Goal: Task Accomplishment & Management: Complete application form

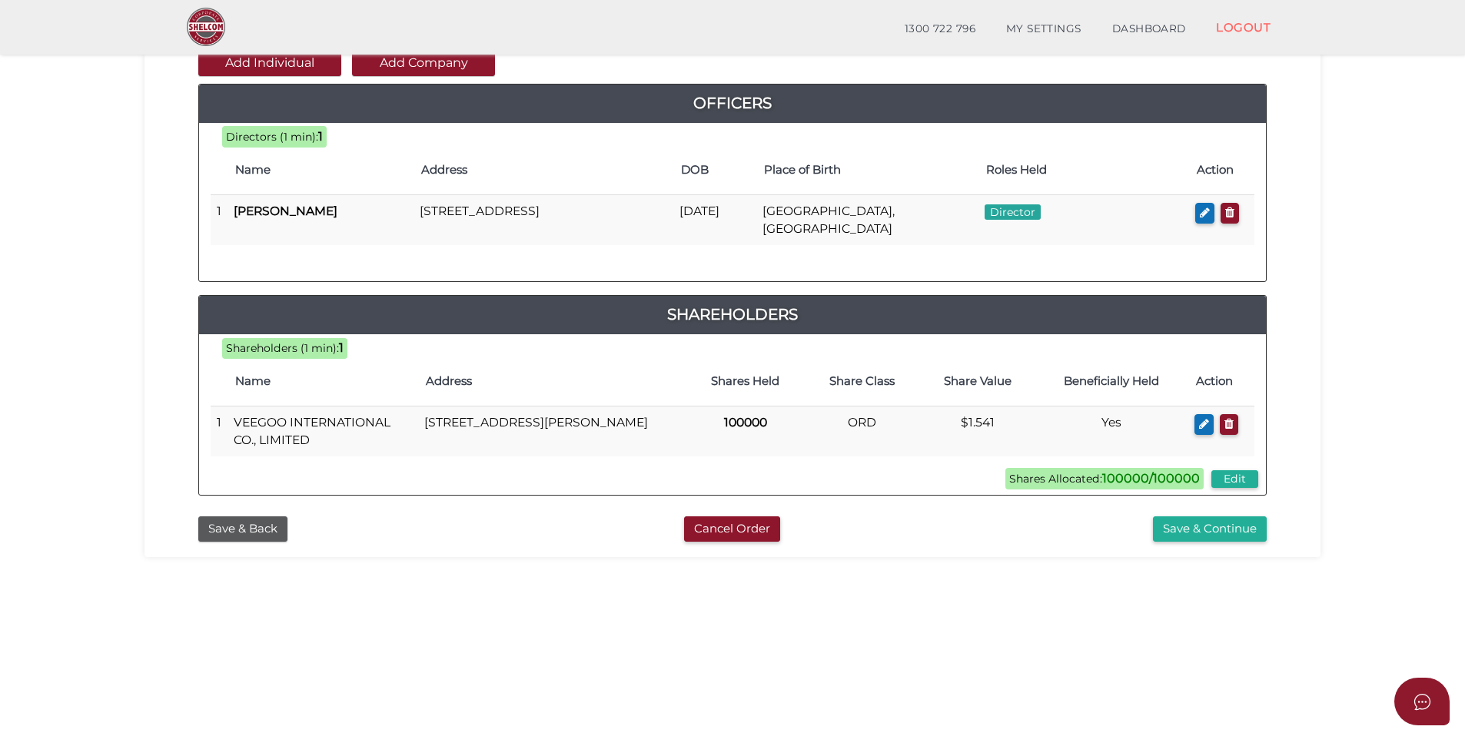
scroll to position [180, 0]
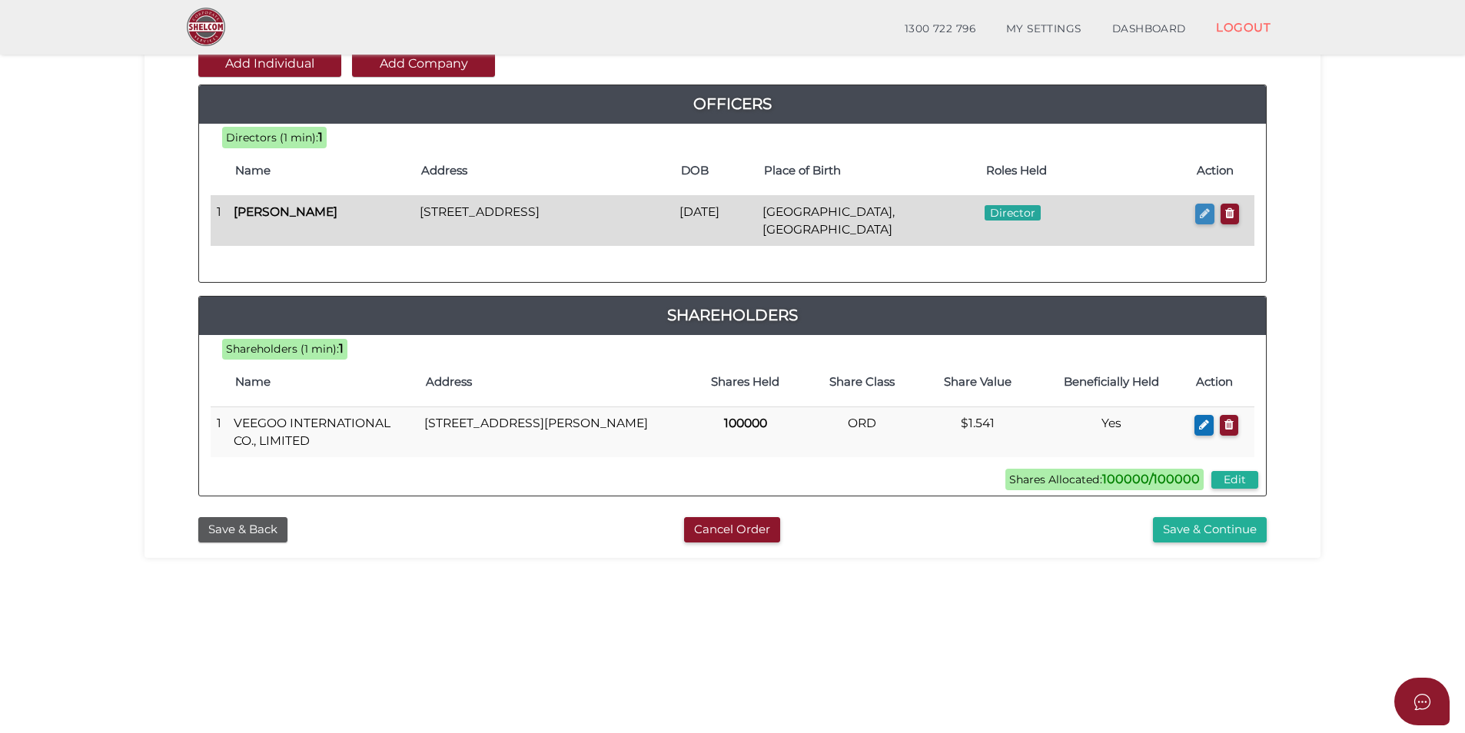
click at [1203, 217] on icon "button" at bounding box center [1205, 213] width 10 height 12
checkbox input "true"
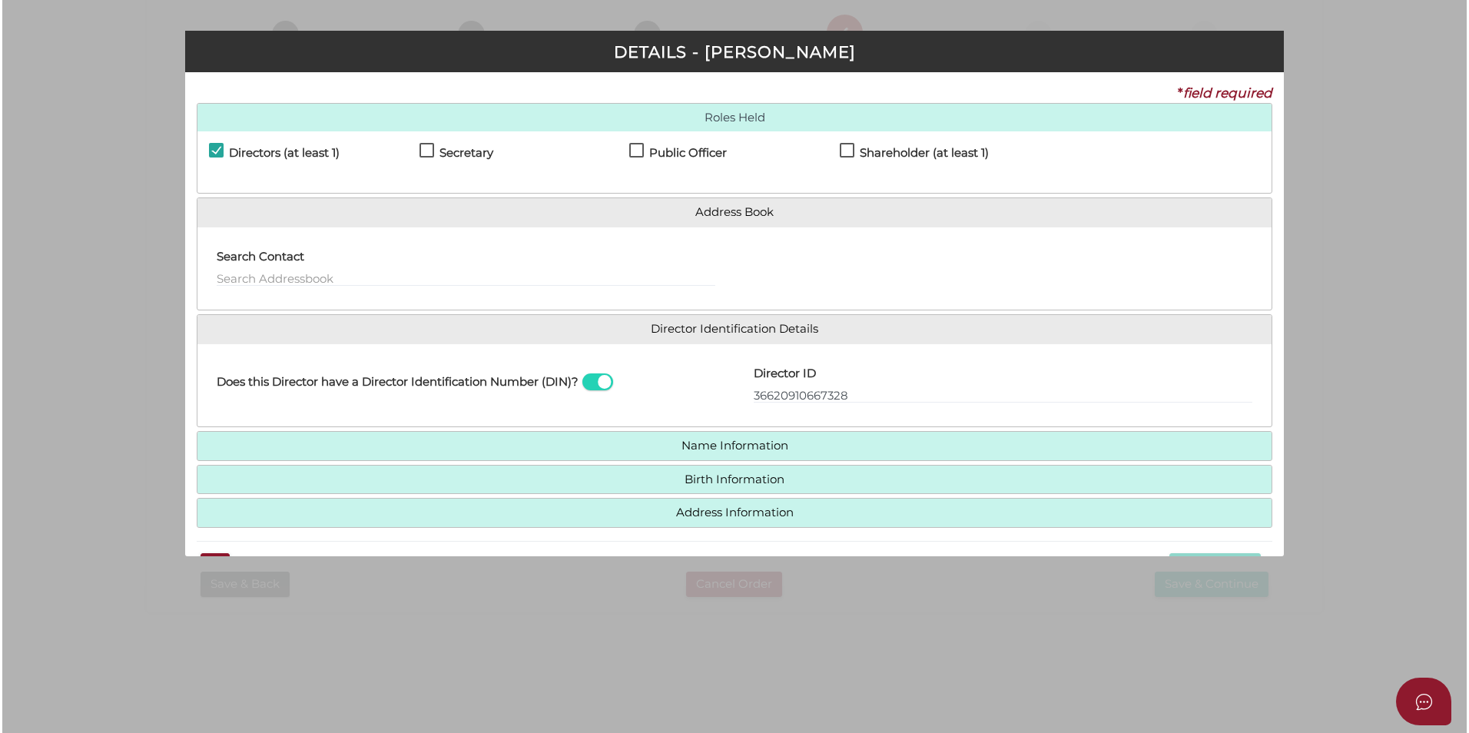
scroll to position [0, 0]
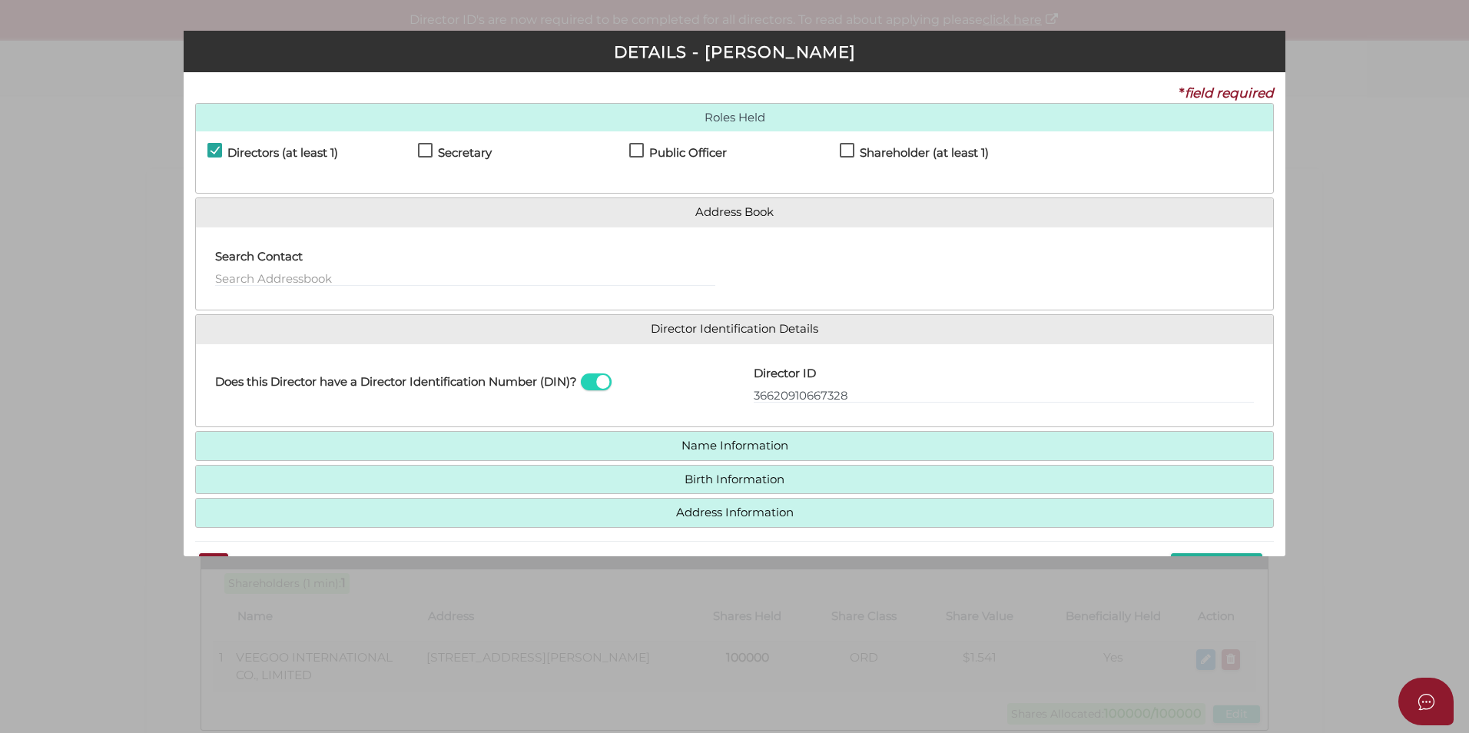
click at [751, 393] on div "Director ID 36620910667328 Email Director About How To Apply for DIN" at bounding box center [1004, 386] width 539 height 60
click at [756, 398] on input "36620910667328" at bounding box center [1004, 395] width 500 height 17
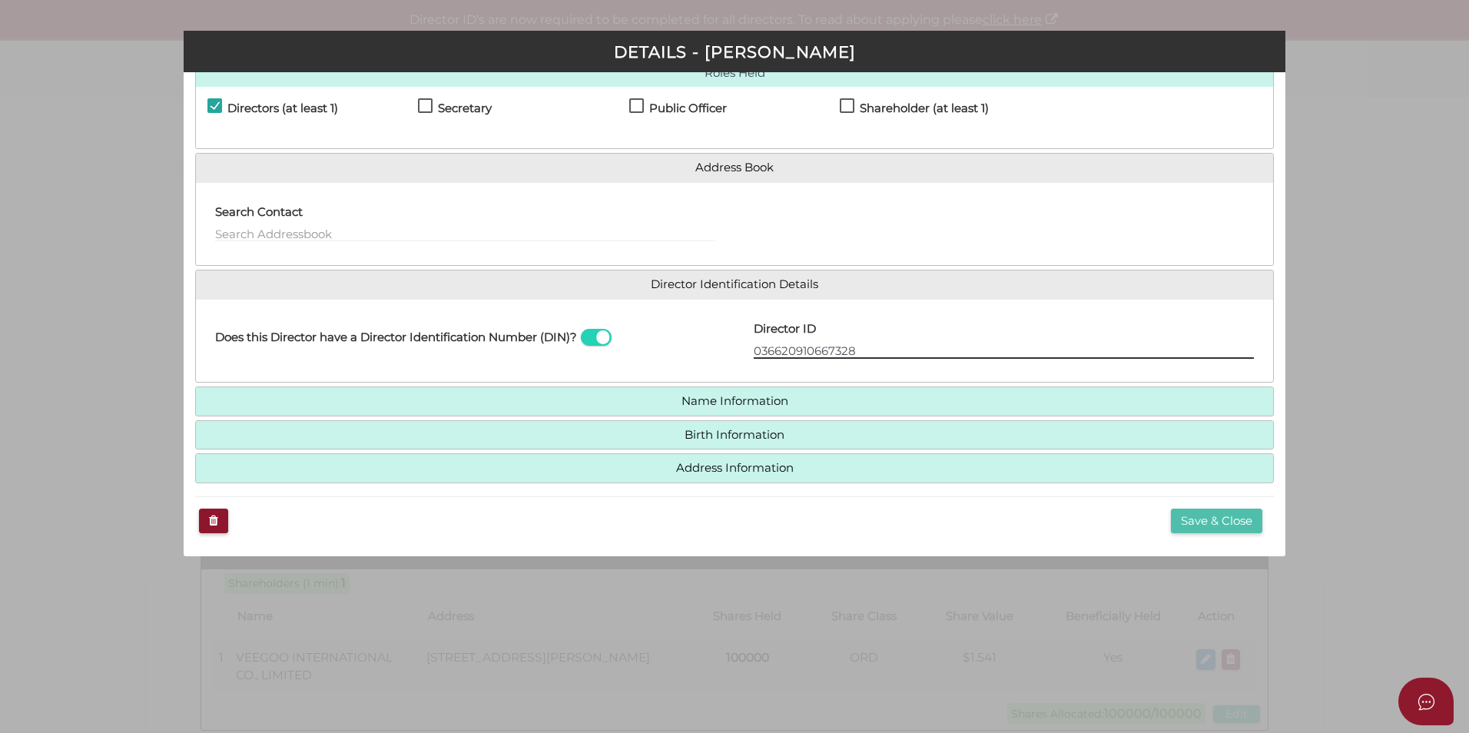
type input "036620910667328"
click at [1230, 516] on button "Save & Close" at bounding box center [1216, 521] width 91 height 25
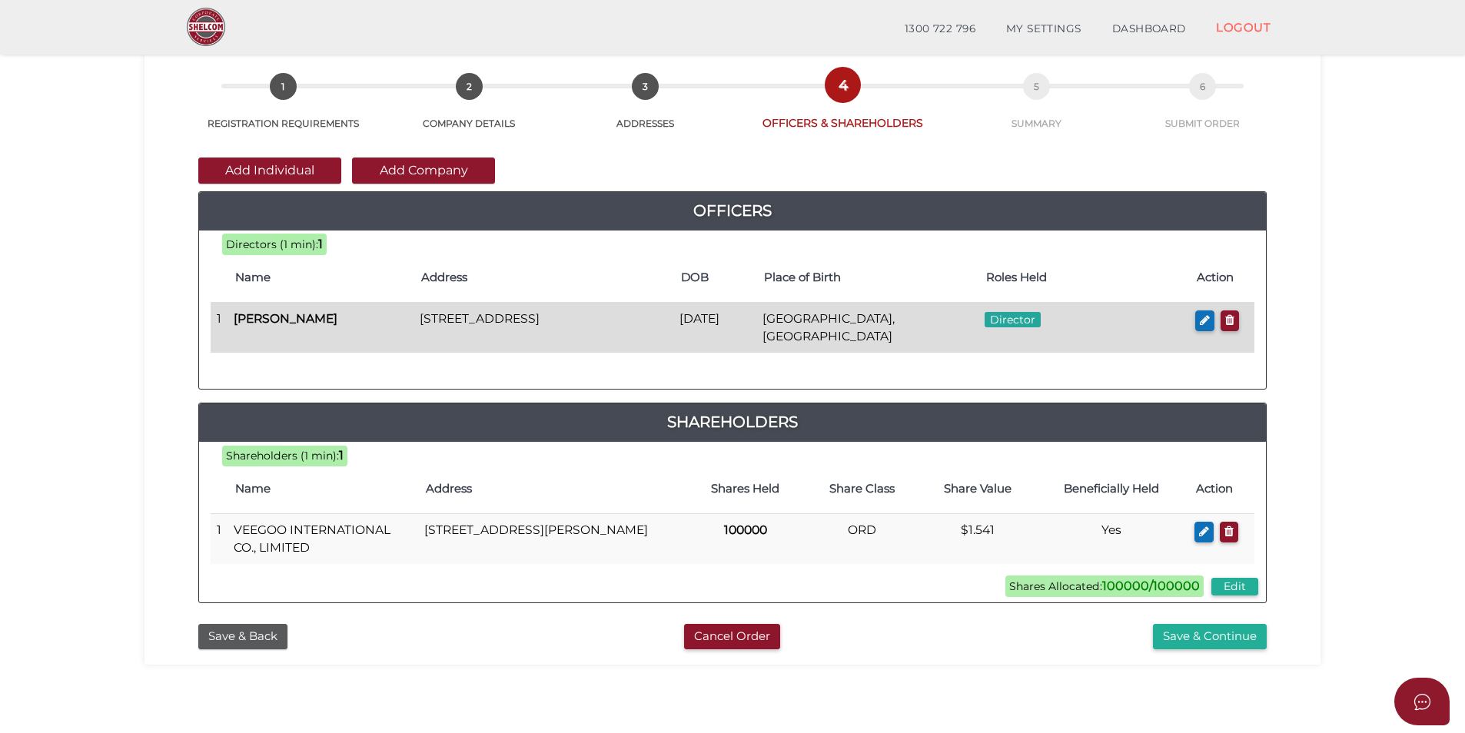
scroll to position [197, 0]
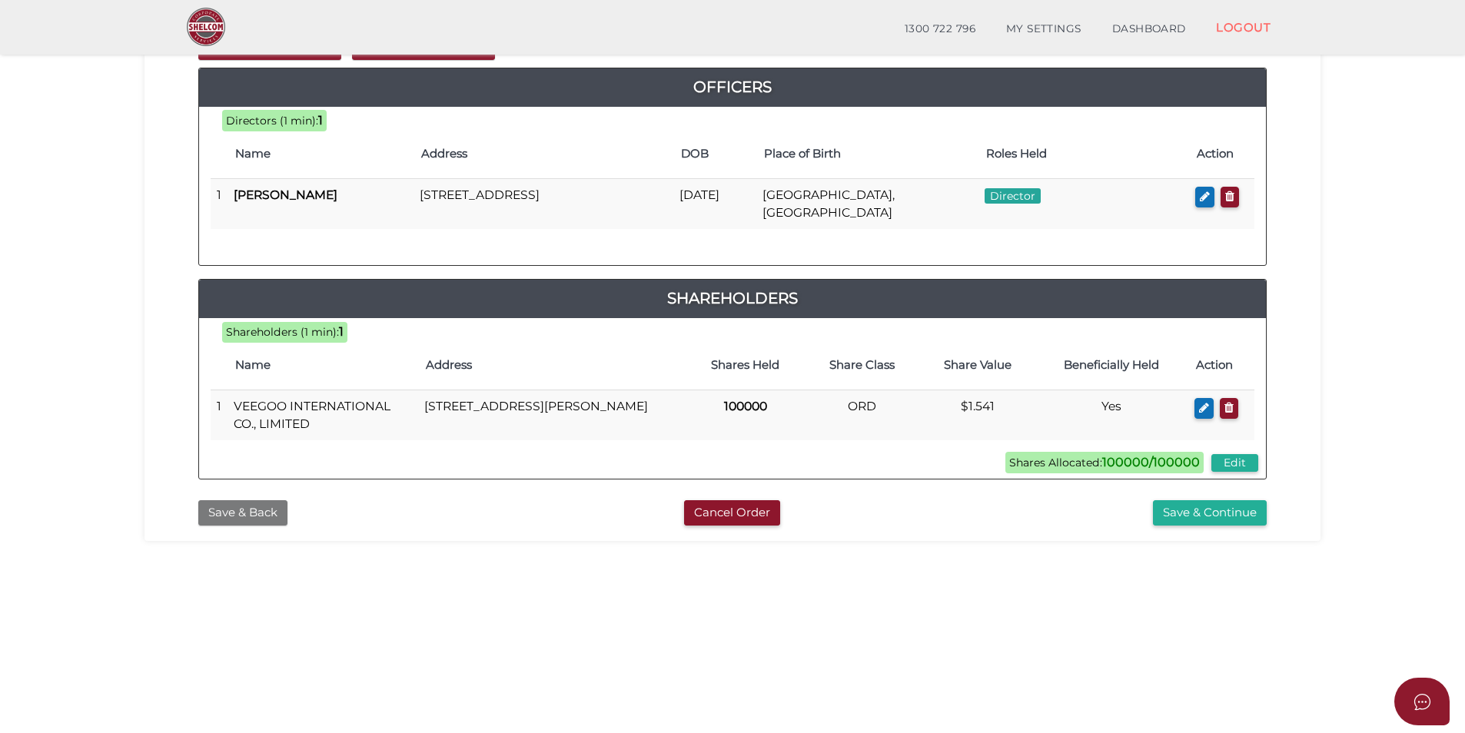
click at [245, 513] on button "Save & Back" at bounding box center [242, 512] width 89 height 25
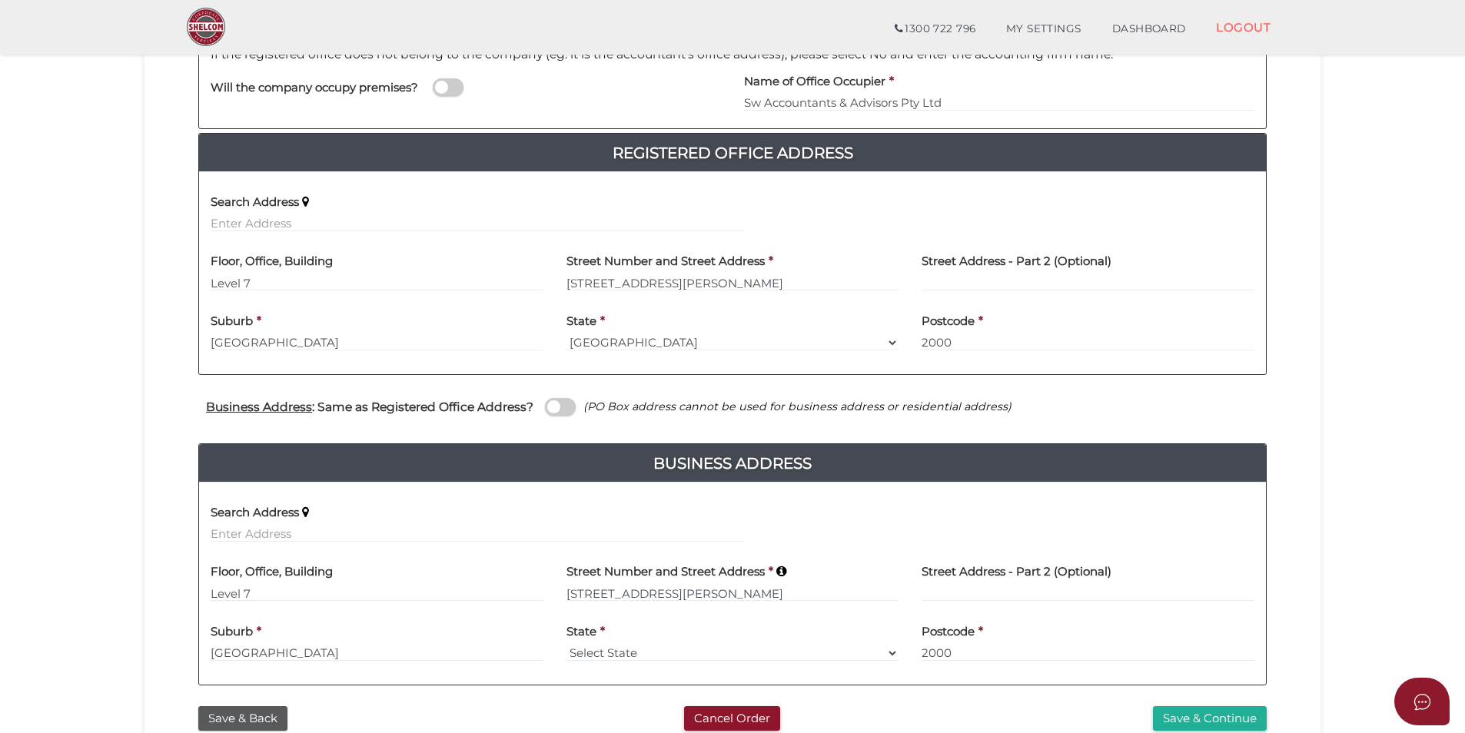
scroll to position [387, 0]
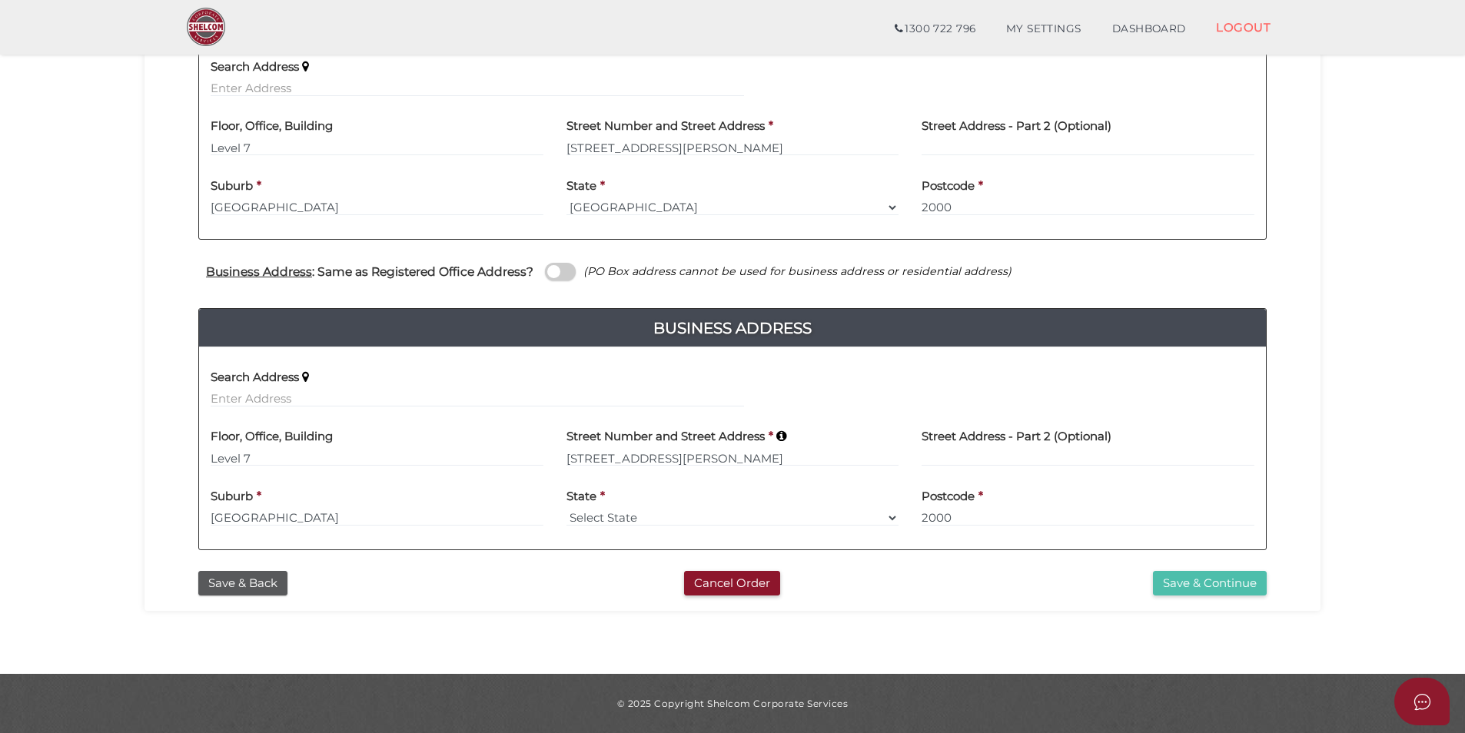
click at [1207, 581] on button "Save & Continue" at bounding box center [1210, 583] width 114 height 25
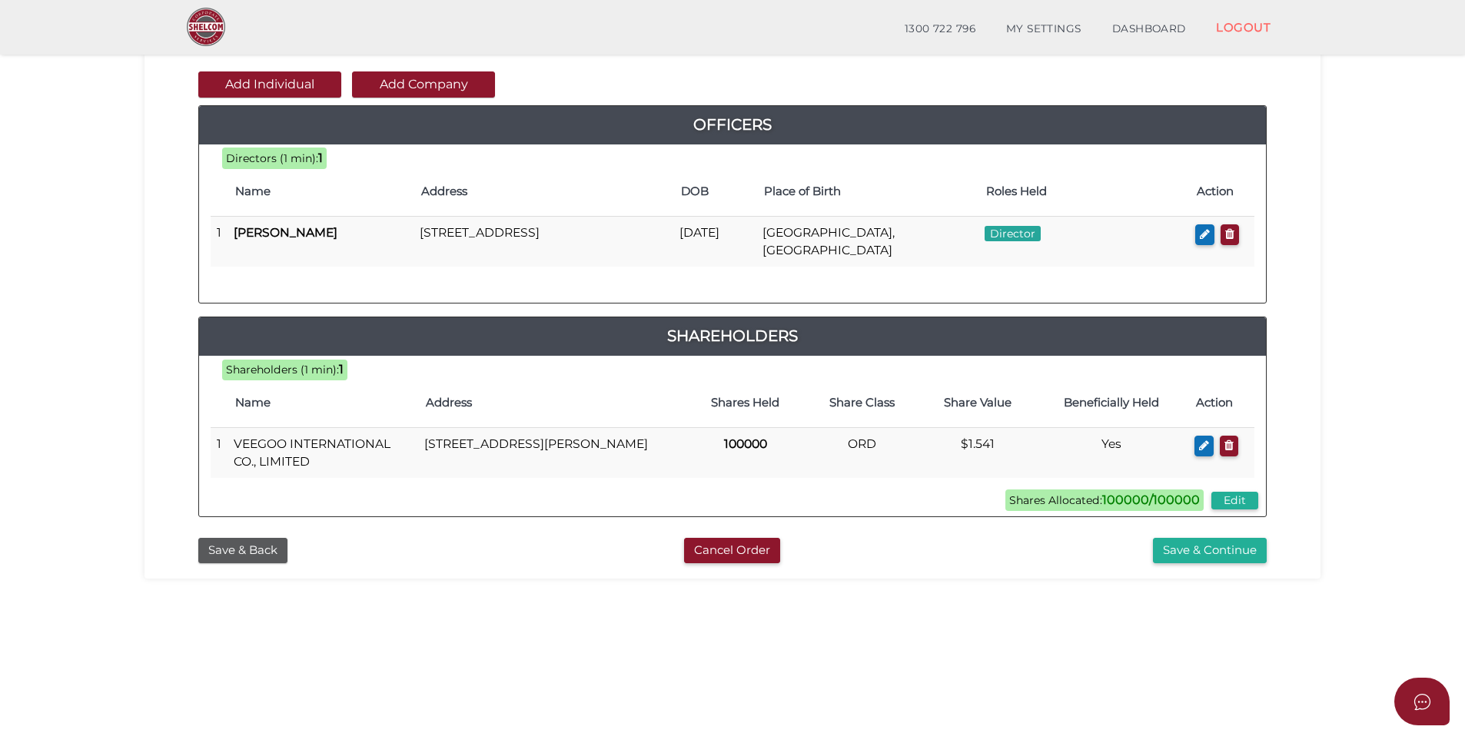
scroll to position [160, 0]
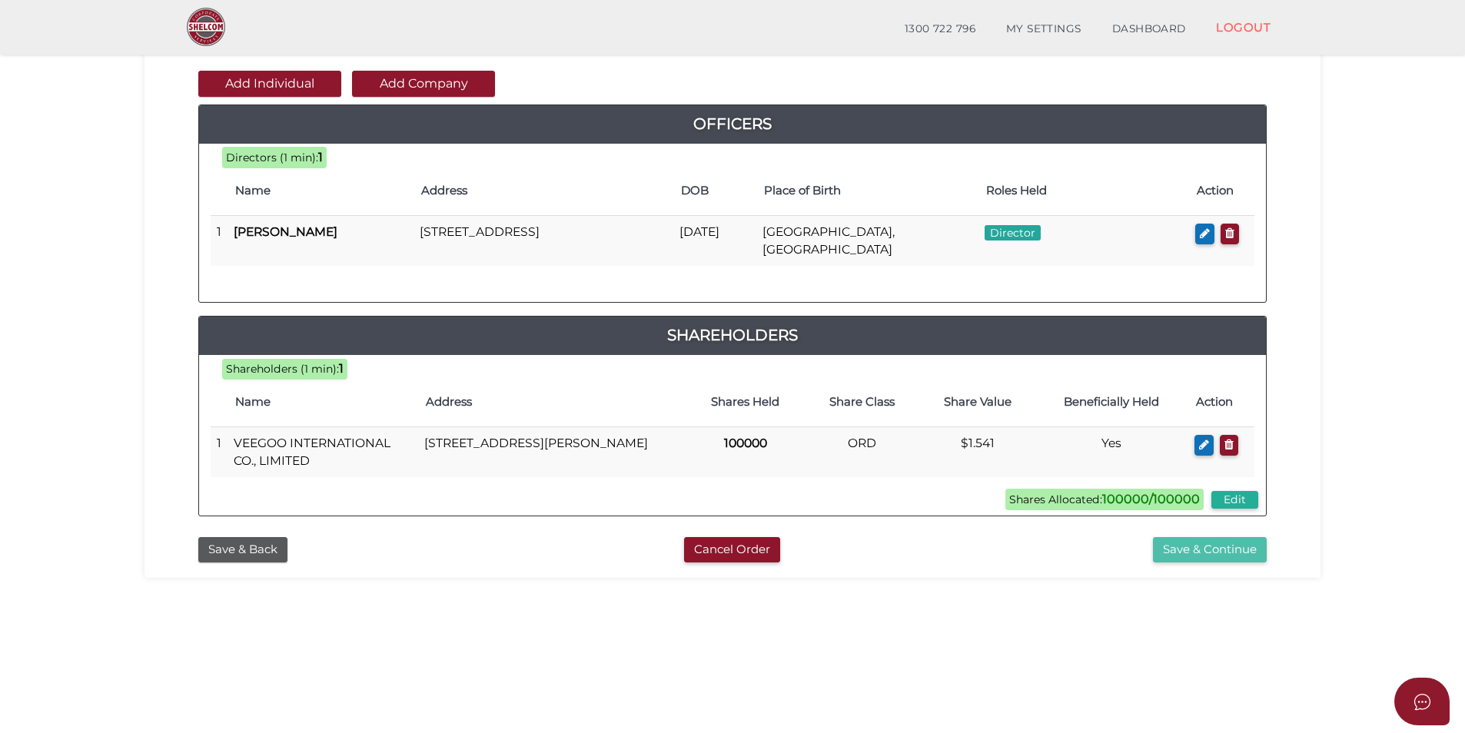
click at [1203, 550] on button "Save & Continue" at bounding box center [1210, 549] width 114 height 25
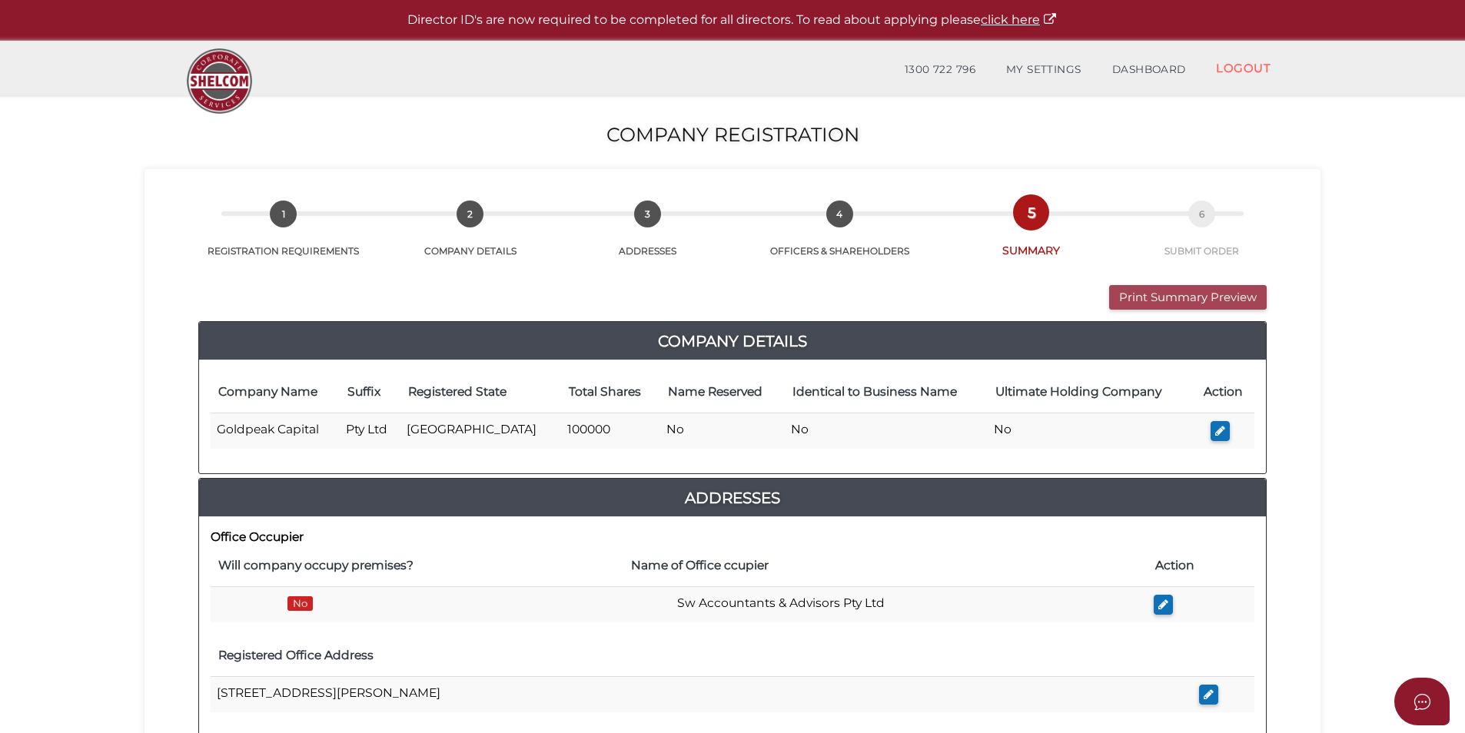
click at [1185, 295] on button "Print Summary Preview" at bounding box center [1188, 297] width 158 height 25
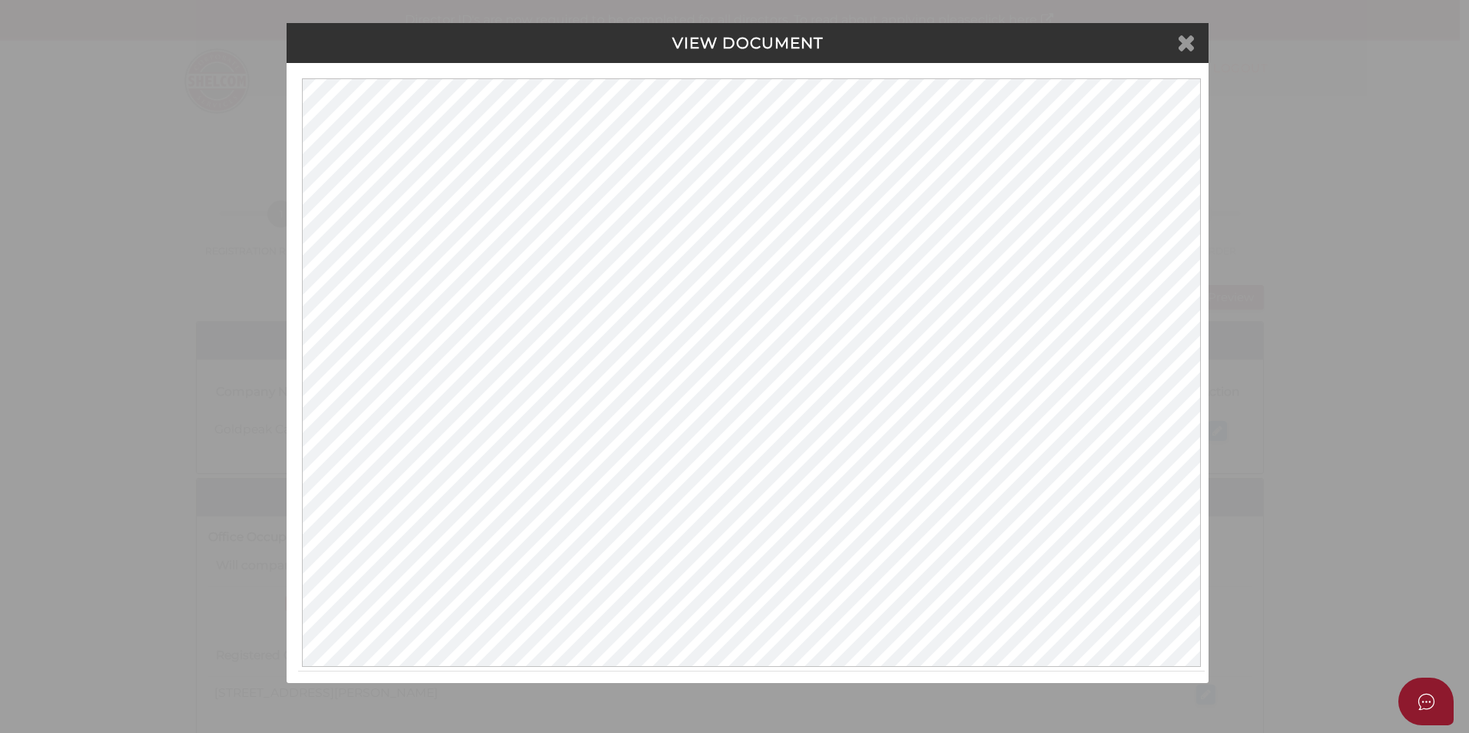
click at [1185, 38] on icon at bounding box center [1186, 42] width 18 height 23
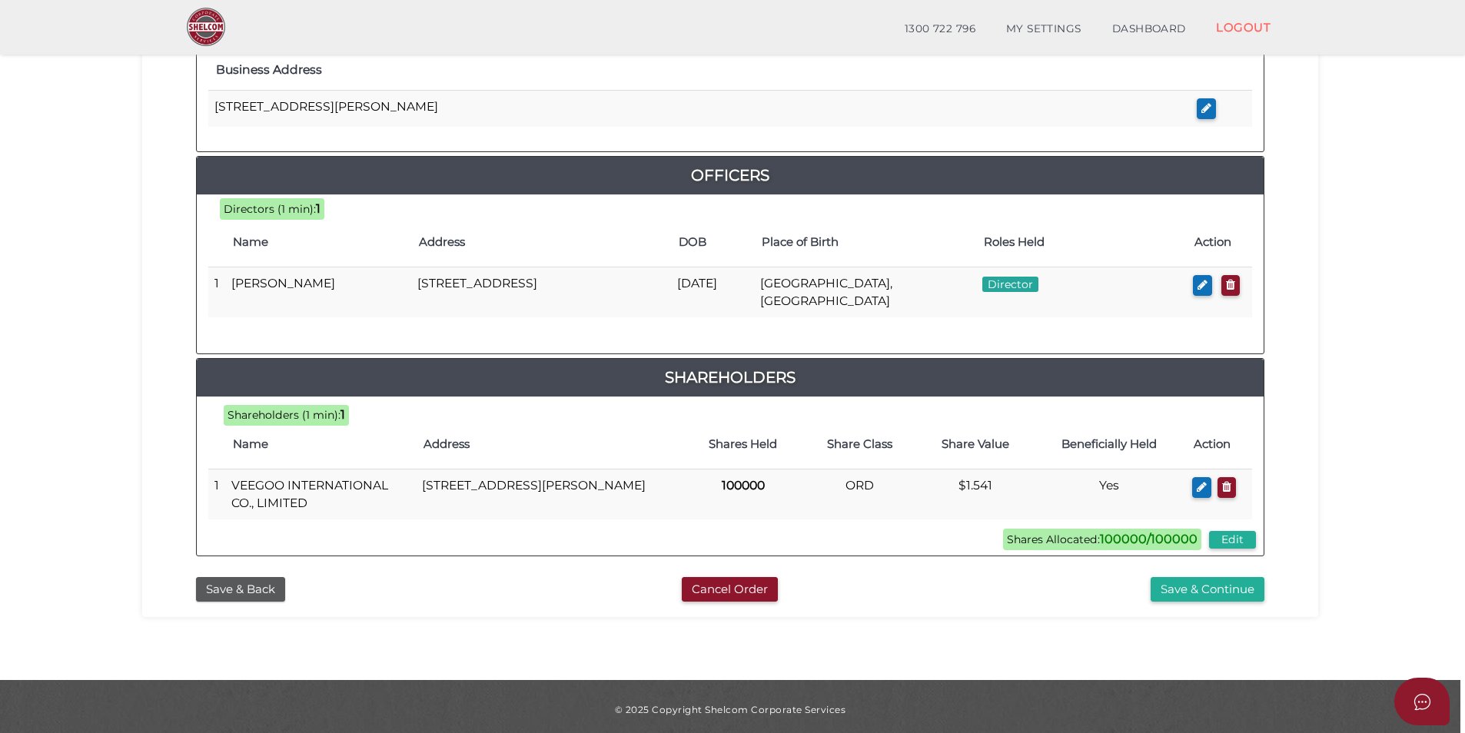
scroll to position [630, 0]
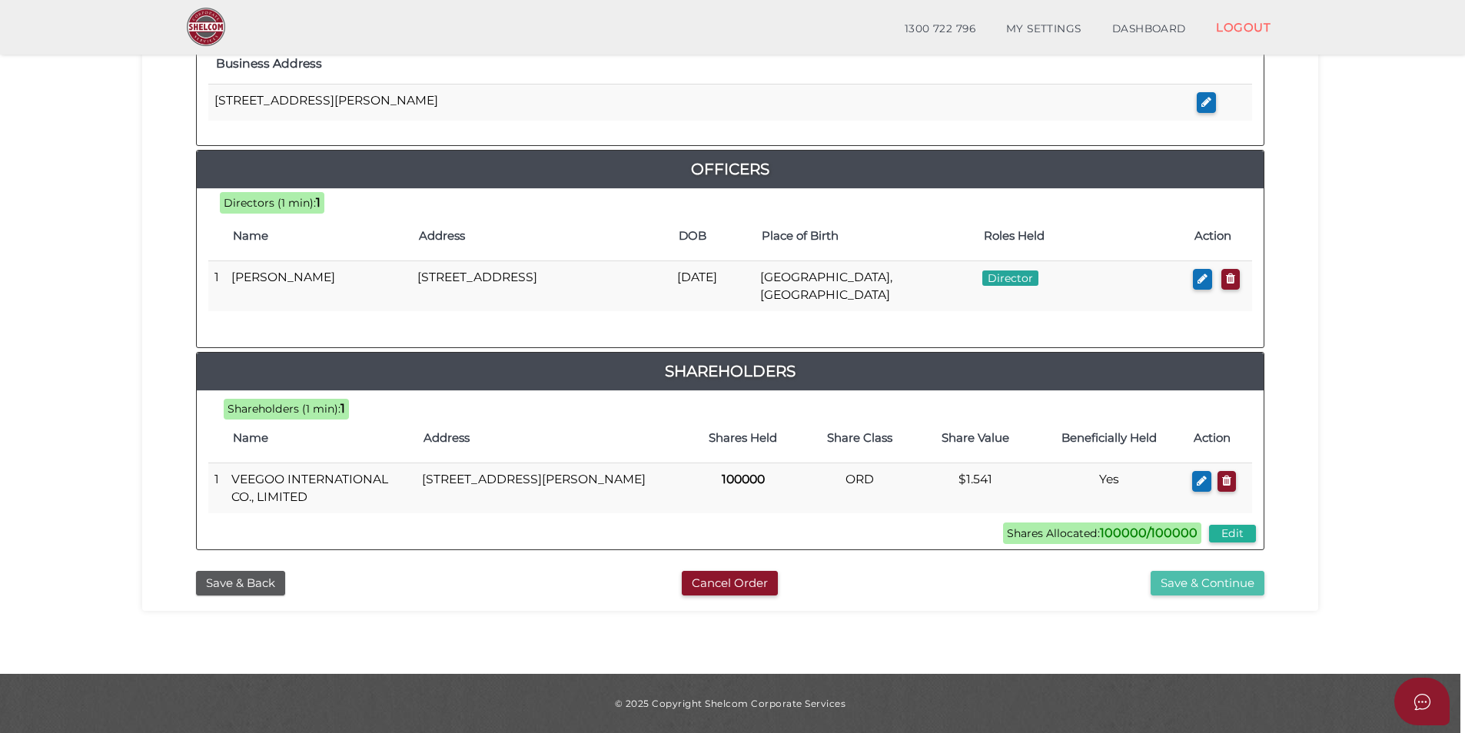
click at [1176, 584] on button "Save & Continue" at bounding box center [1207, 583] width 114 height 25
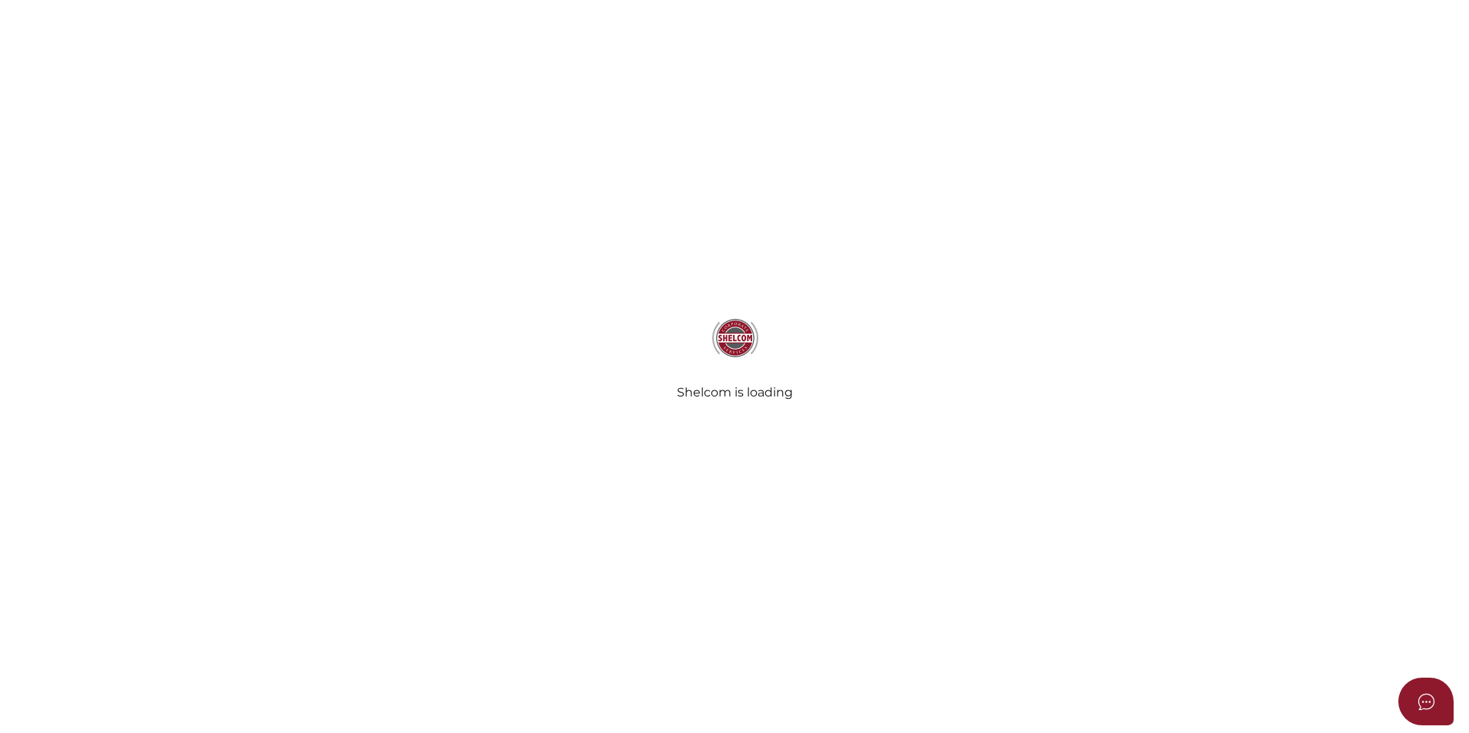
select select "Comb Binding"
select select "No"
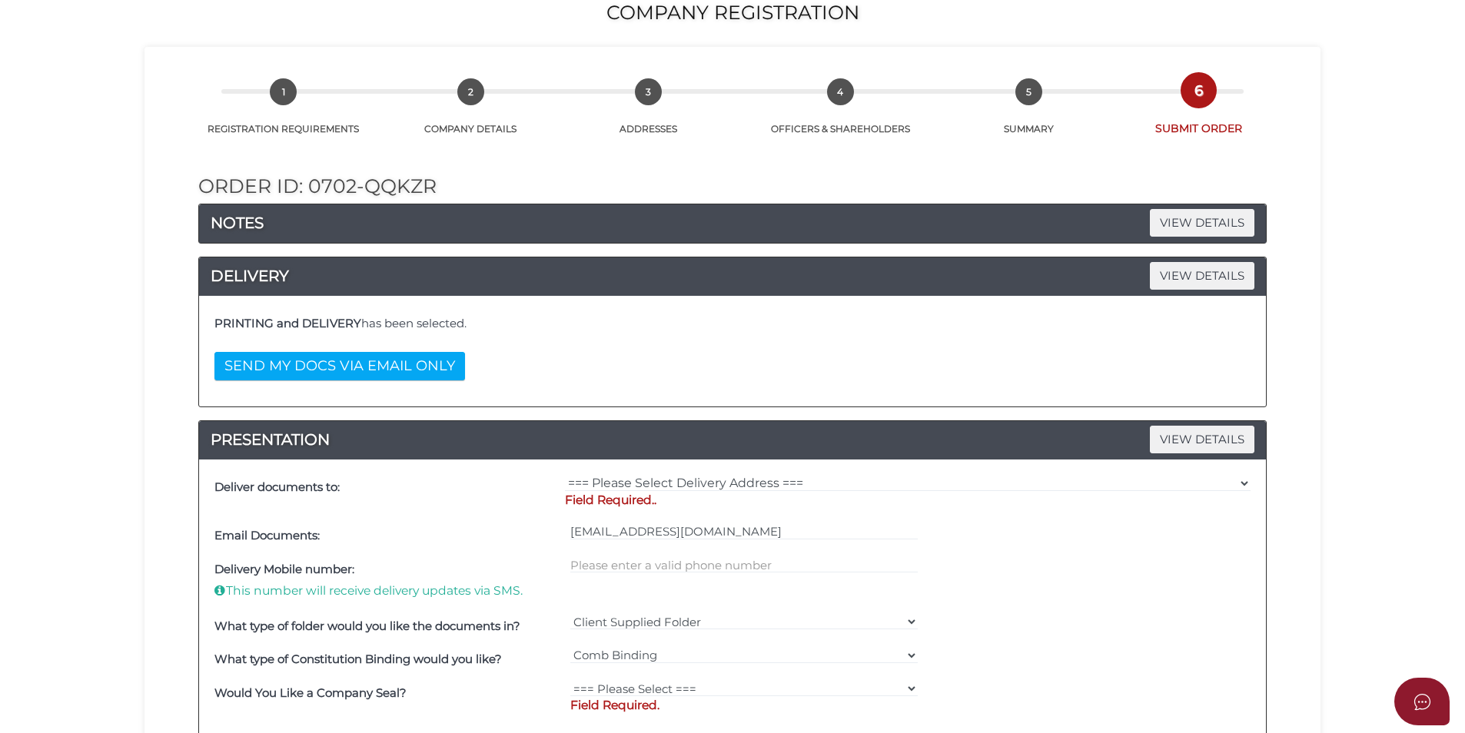
scroll to position [140, 0]
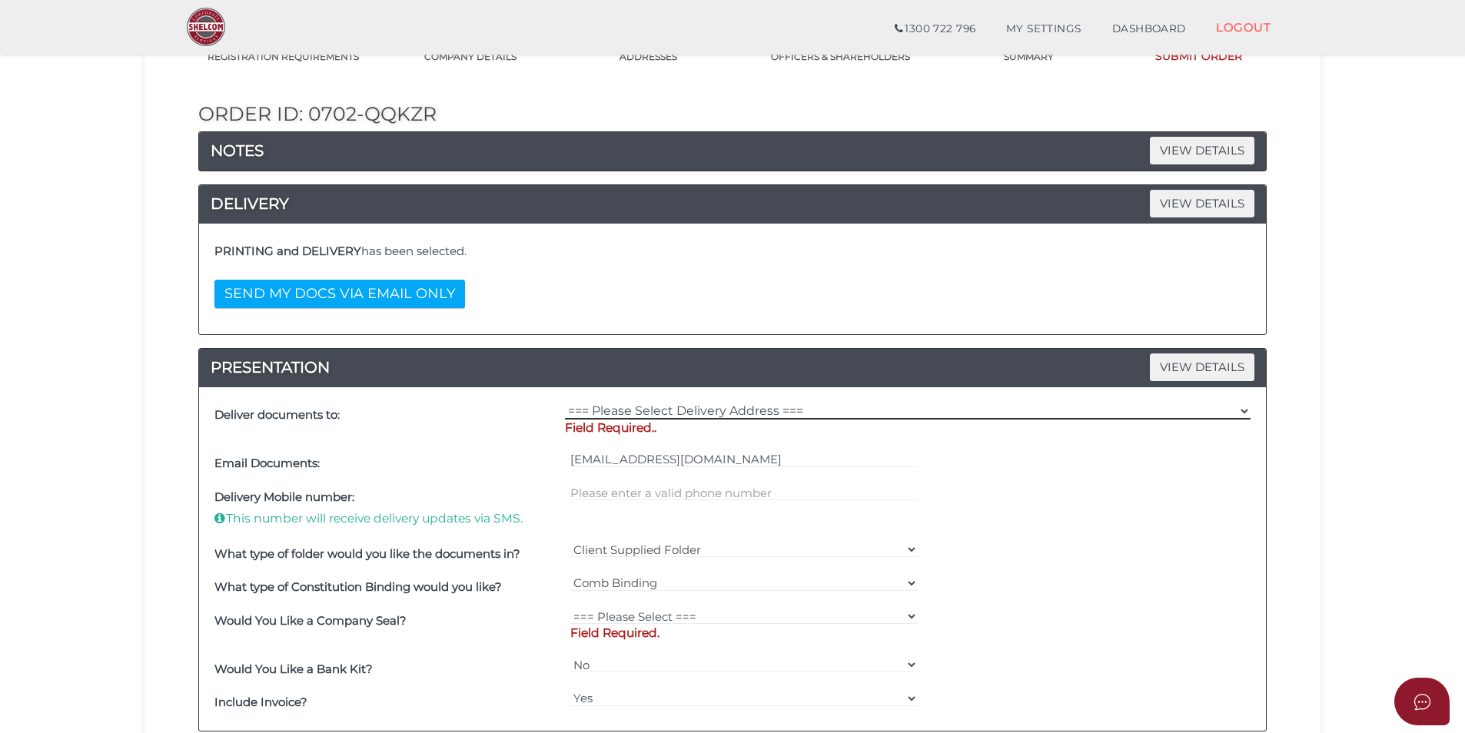
click at [689, 410] on select "=== Please Select Delivery Address === (User Address - [PERSON_NAME]) Level [GE…" at bounding box center [907, 411] width 685 height 17
select select "0"
click at [565, 403] on select "=== Please Select Delivery Address === (User Address - [PERSON_NAME]) Level [GE…" at bounding box center [907, 411] width 685 height 17
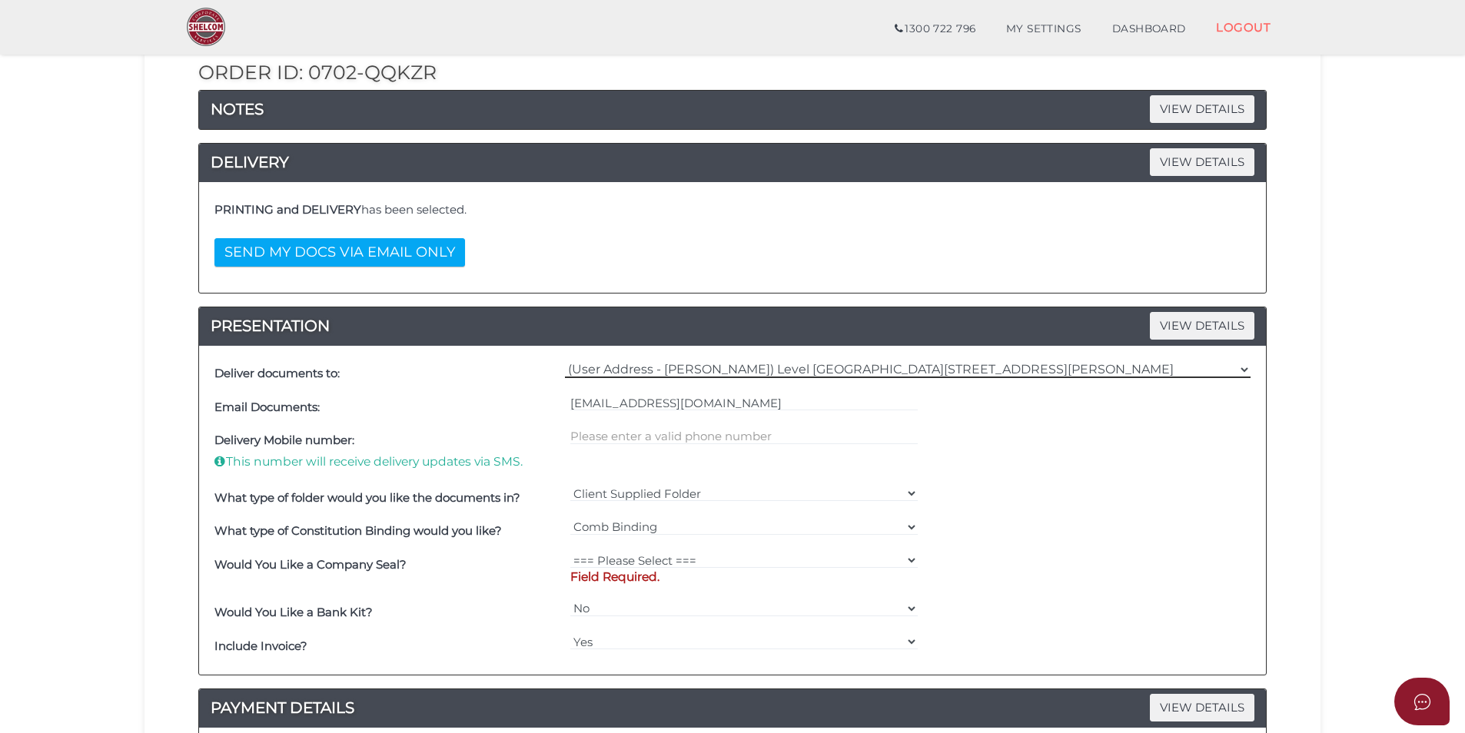
scroll to position [182, 0]
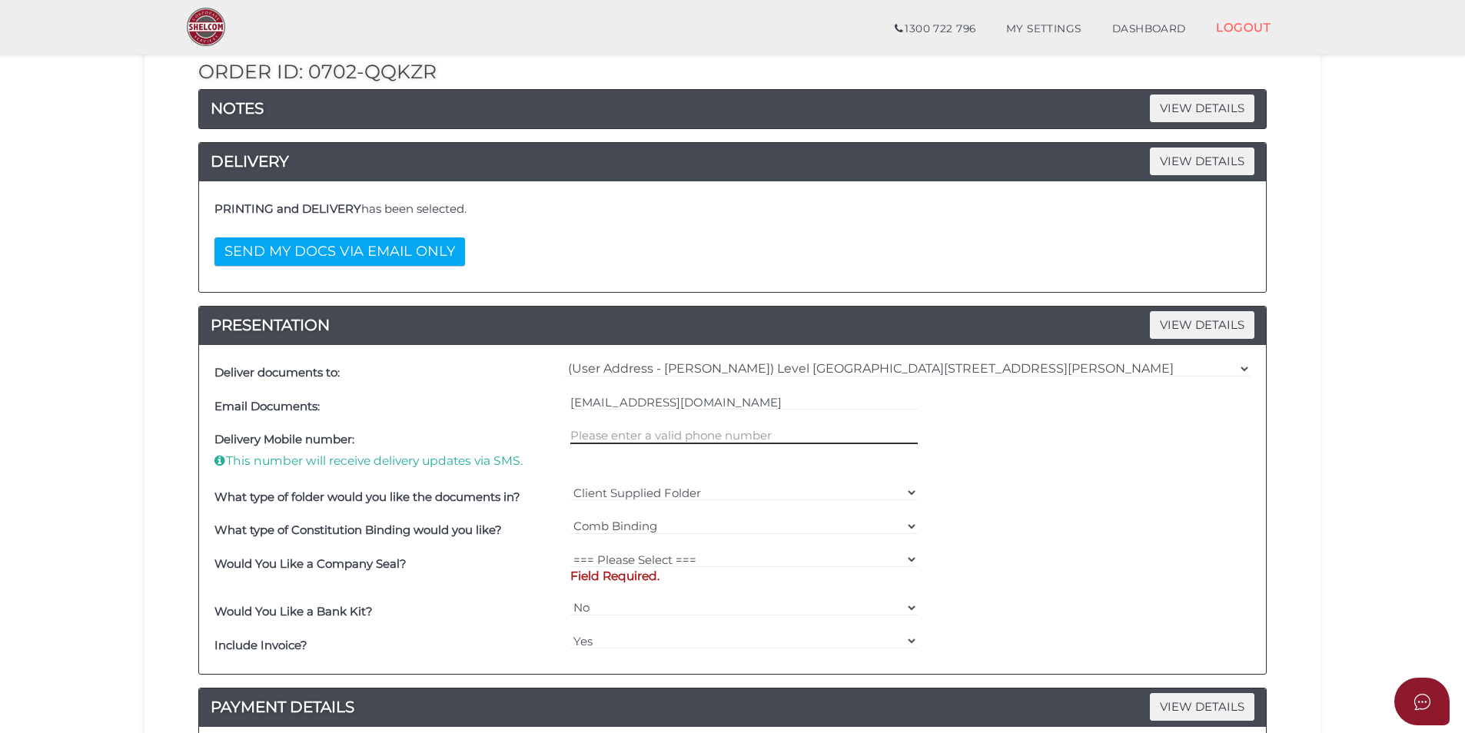
click at [669, 439] on input "text" at bounding box center [744, 435] width 348 height 17
type input "0423554020"
click at [637, 495] on select "Client Supplied Folder === Please Select === Shelcom Folder Client Supplied Fol…" at bounding box center [744, 492] width 348 height 17
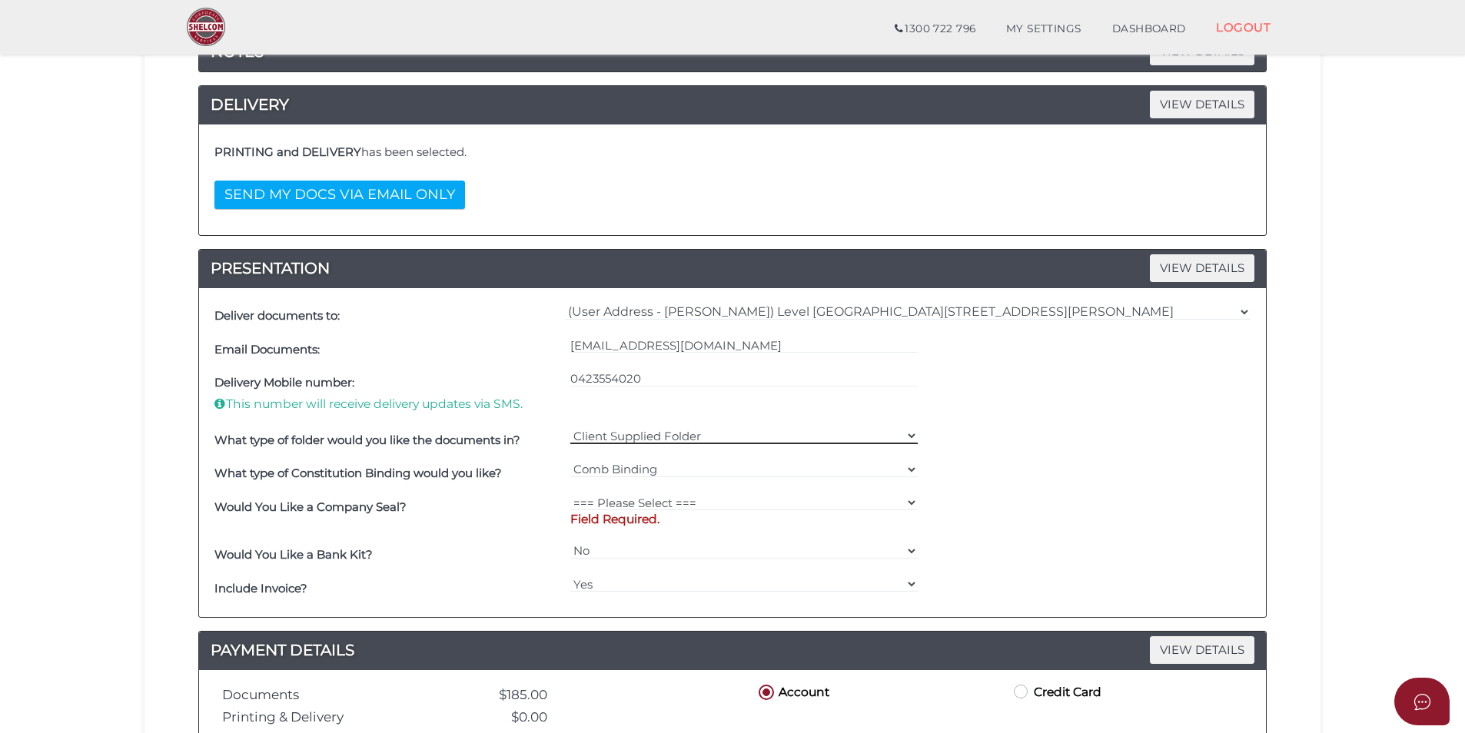
scroll to position [240, 0]
click at [626, 433] on select "Client Supplied Folder === Please Select === Shelcom Folder Client Supplied Fol…" at bounding box center [744, 434] width 348 height 17
select select "Client Supplied Folder"
click at [570, 426] on select "Client Supplied Folder === Please Select === Shelcom Folder Client Supplied Fol…" at bounding box center [744, 434] width 348 height 17
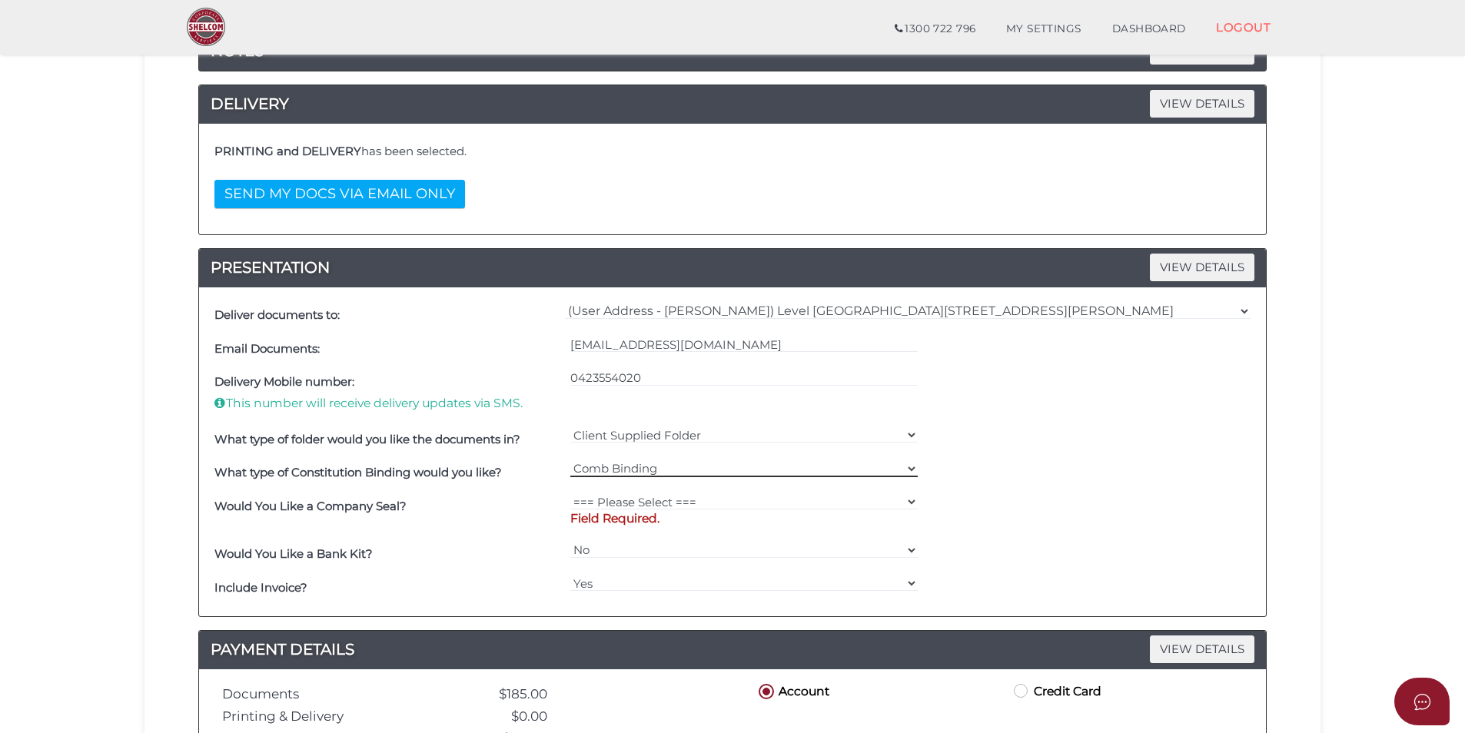
click at [614, 465] on select "=== Please Select === Comb Binding No Binding" at bounding box center [744, 468] width 348 height 17
click at [570, 460] on select "=== Please Select === Comb Binding No Binding" at bounding box center [744, 468] width 348 height 17
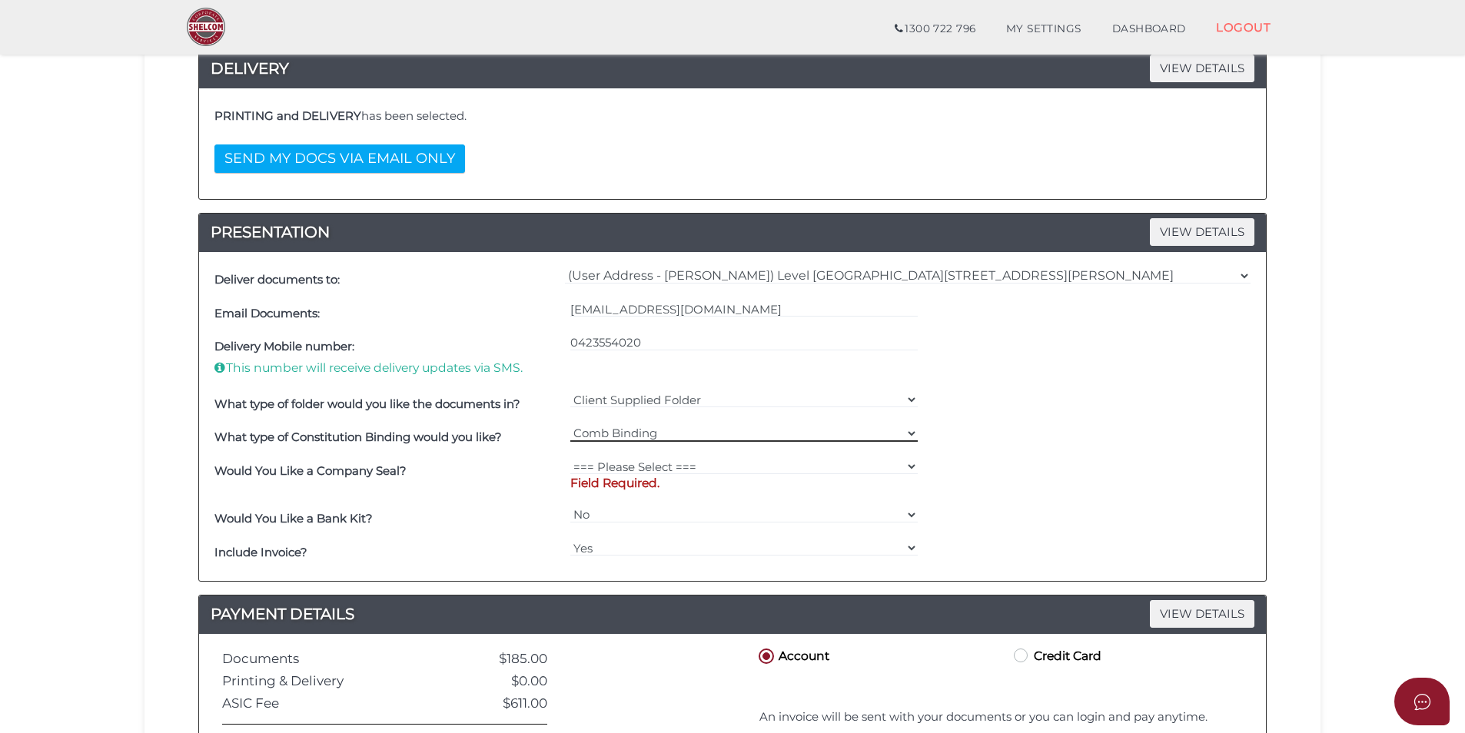
scroll to position [276, 0]
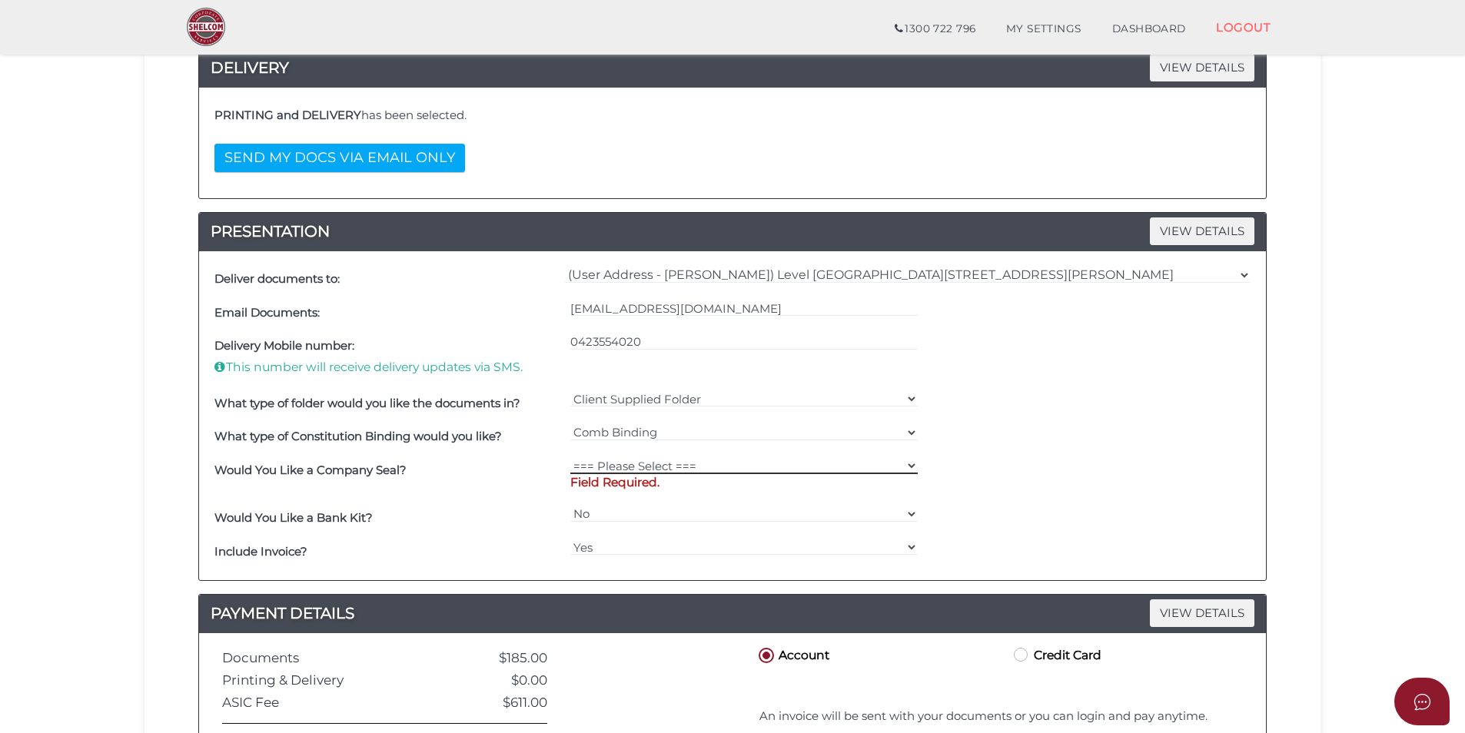
click at [614, 461] on select "=== Please Select === Fold Seal $50 No Seal" at bounding box center [744, 465] width 348 height 17
select select "0"
click at [570, 457] on select "=== Please Select === Fold Seal $50 No Seal" at bounding box center [744, 465] width 348 height 17
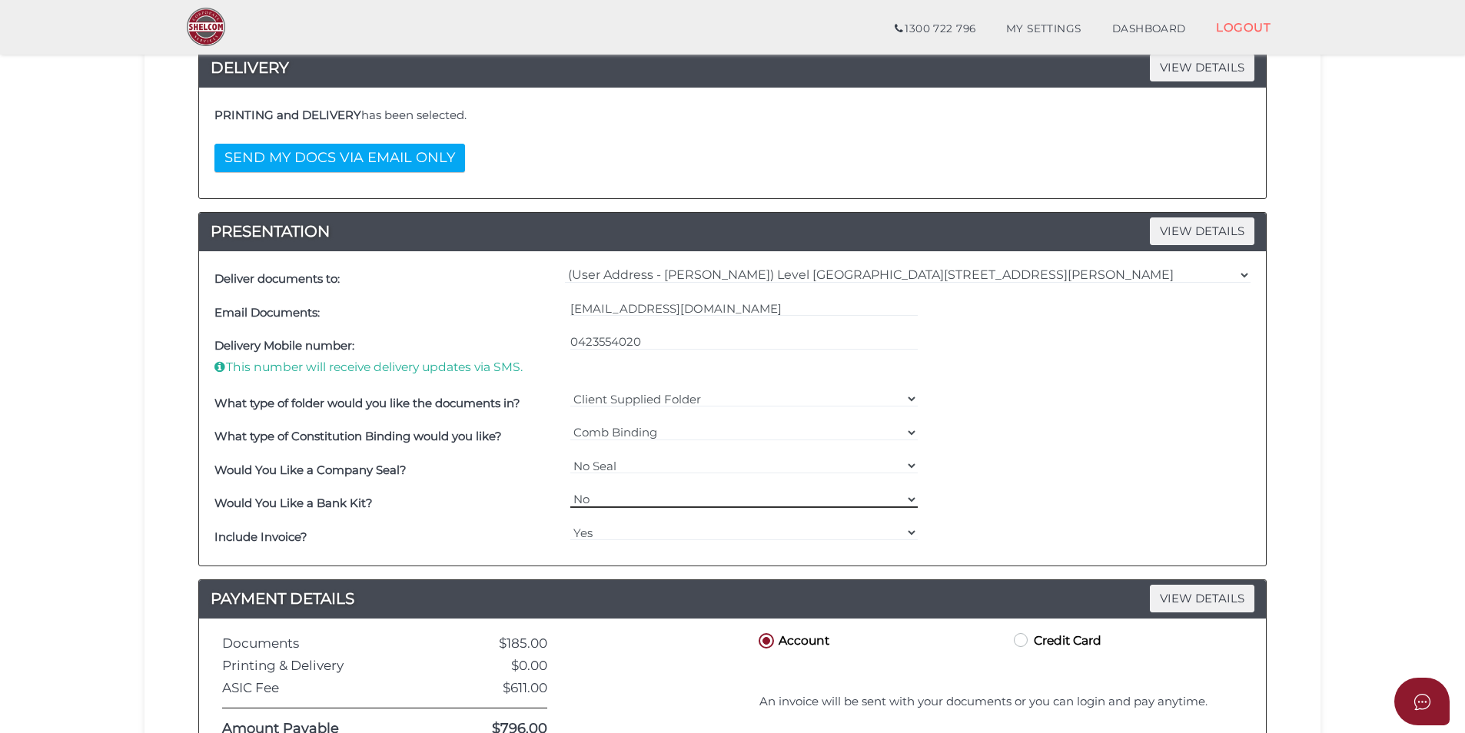
click at [600, 498] on select "Yes No" at bounding box center [744, 499] width 348 height 17
select select "Yes"
click at [570, 491] on select "Yes No" at bounding box center [744, 499] width 348 height 17
click at [602, 529] on select "Yes No" at bounding box center [744, 532] width 348 height 17
select select "No"
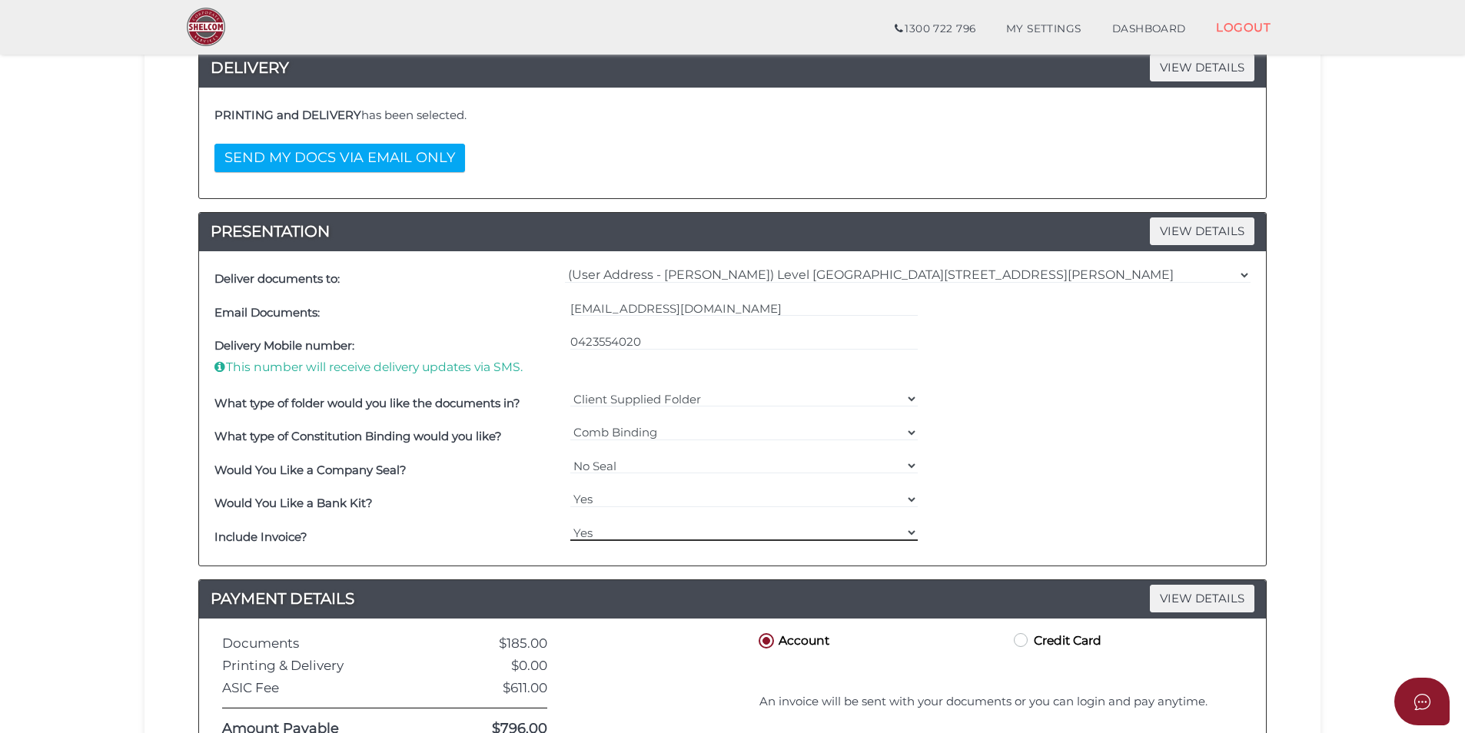
click at [570, 524] on select "Yes No" at bounding box center [744, 532] width 348 height 17
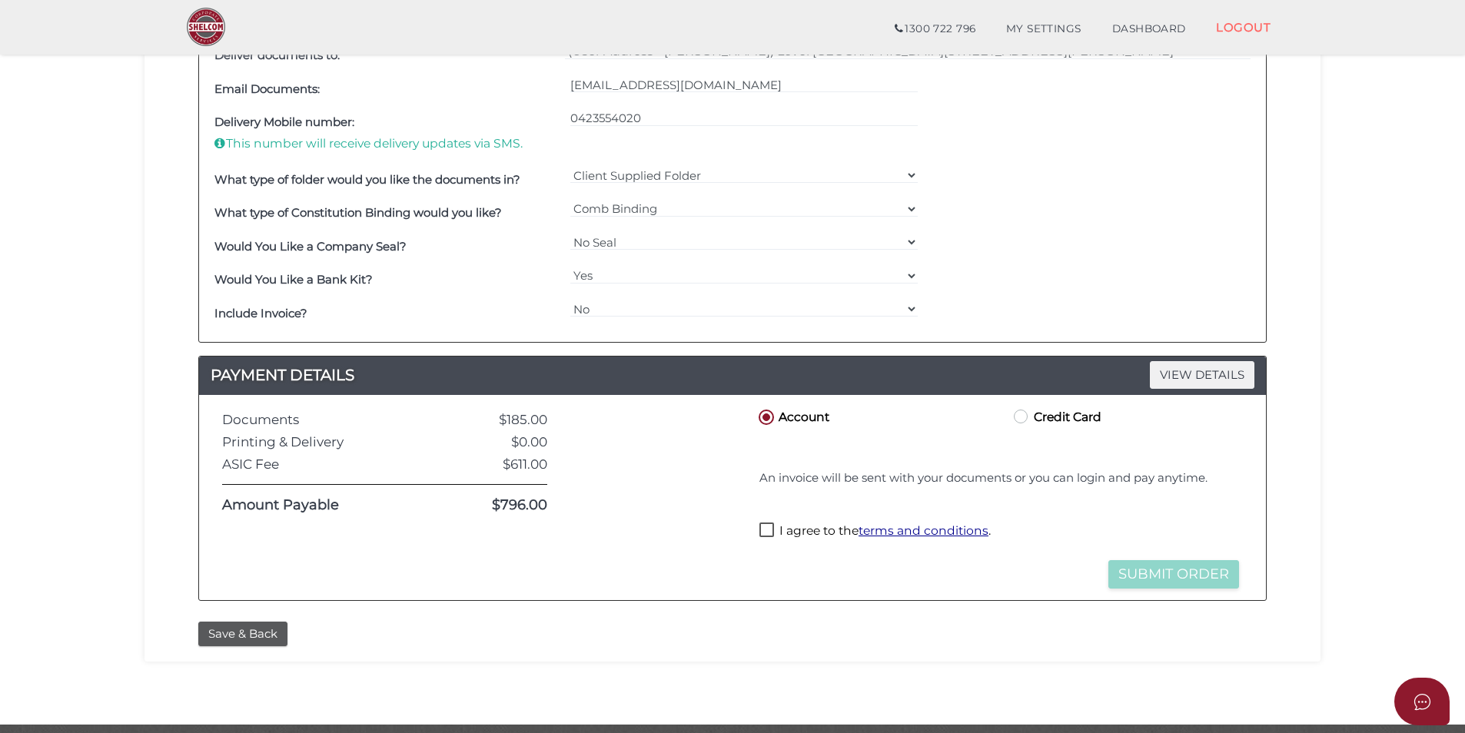
scroll to position [499, 0]
click at [768, 528] on label "I agree to the terms and conditions ." at bounding box center [874, 532] width 231 height 19
checkbox input "true"
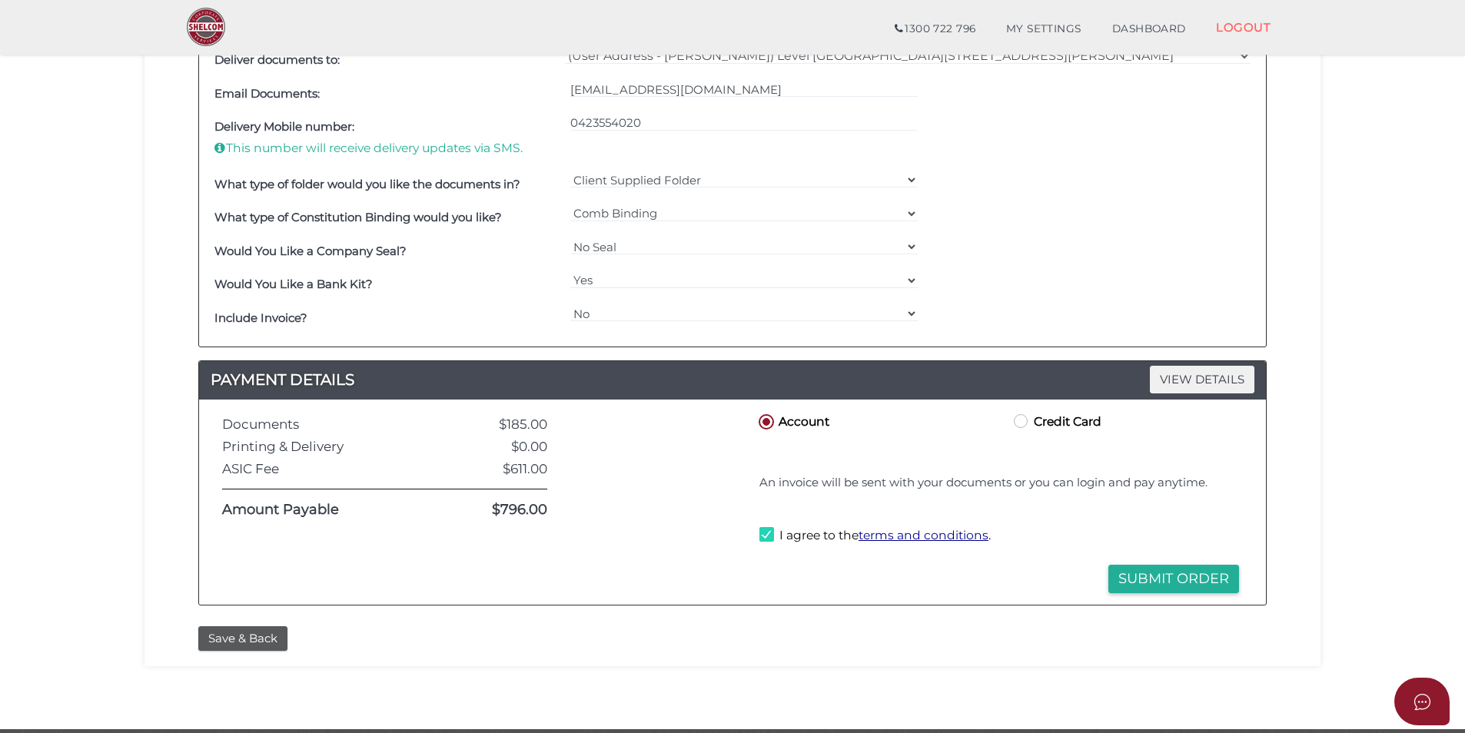
scroll to position [514, 0]
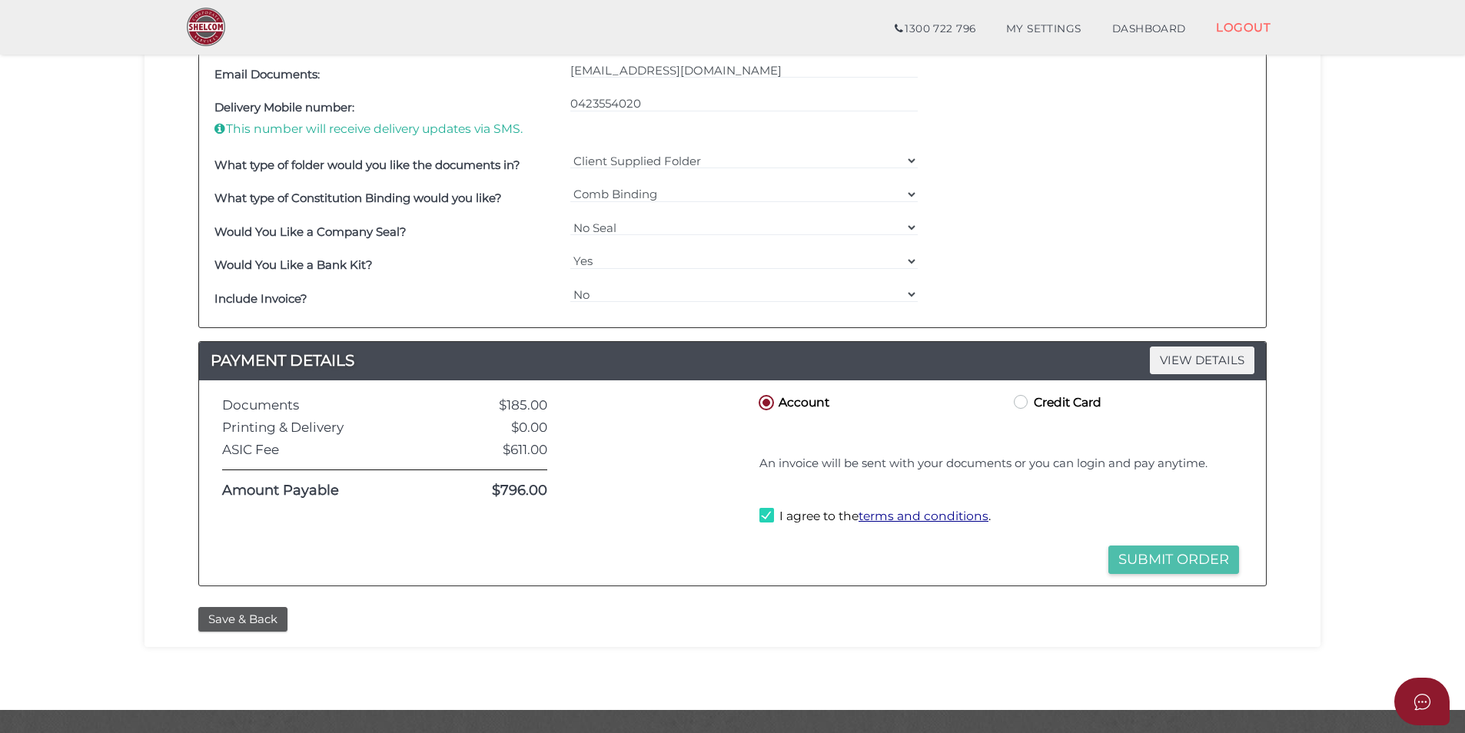
click at [1183, 556] on button "Submit Order" at bounding box center [1173, 560] width 131 height 28
